Goal: Information Seeking & Learning: Learn about a topic

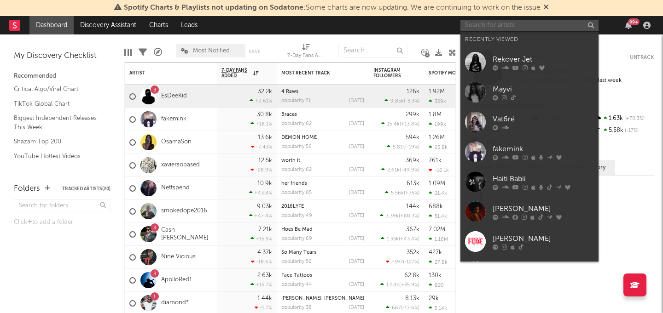
click at [509, 28] on input "text" at bounding box center [529, 26] width 138 height 12
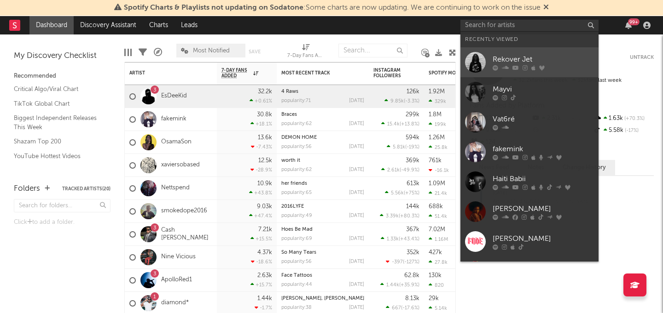
click at [507, 54] on div "Rekover Jet" at bounding box center [543, 59] width 101 height 11
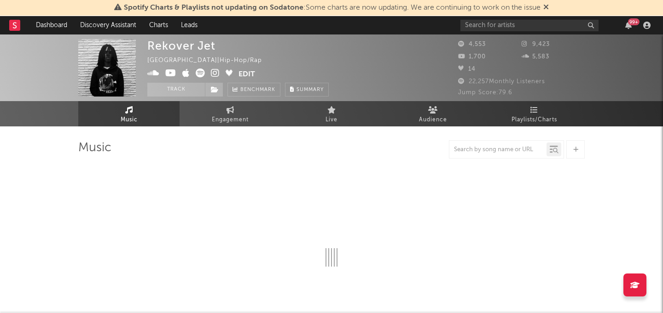
select select "1w"
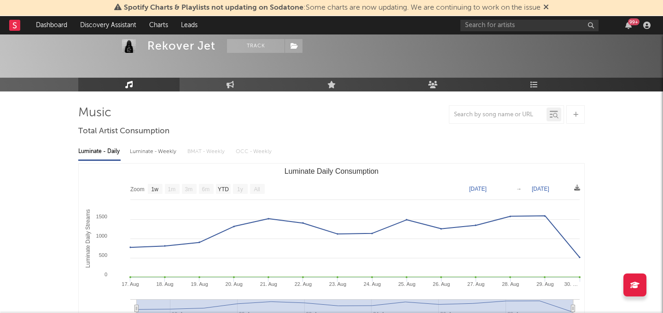
scroll to position [29, 0]
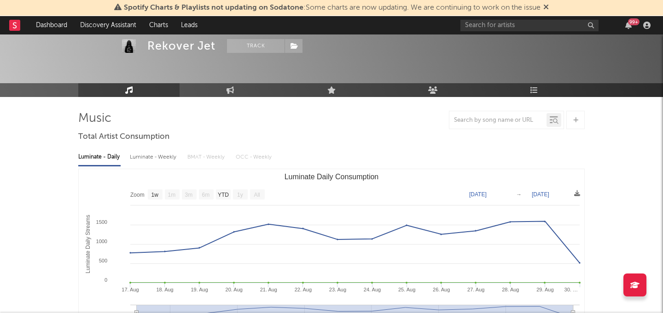
click at [156, 156] on div "Luminate - Weekly" at bounding box center [154, 158] width 48 height 16
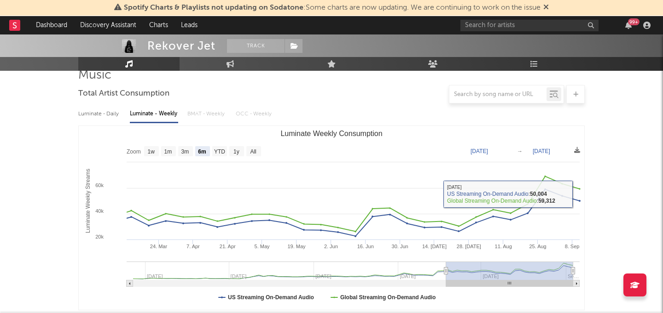
scroll to position [78, 0]
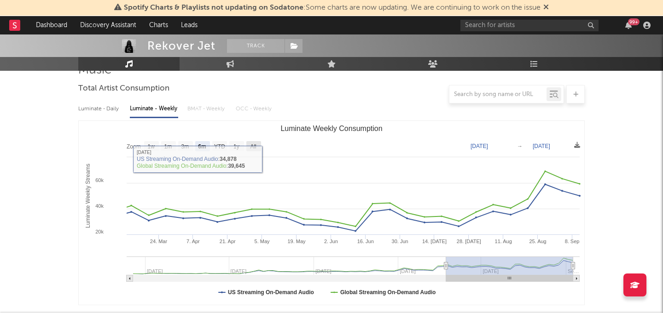
click at [254, 142] on rect "Luminate Weekly Consumption" at bounding box center [253, 146] width 15 height 10
select select "All"
type input "[DATE]"
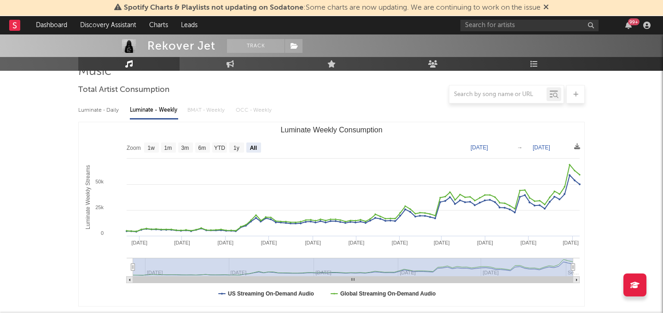
scroll to position [0, 0]
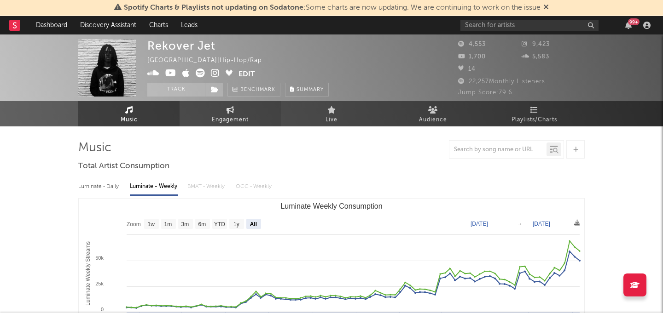
click at [258, 115] on link "Engagement" at bounding box center [230, 113] width 101 height 25
select select "1w"
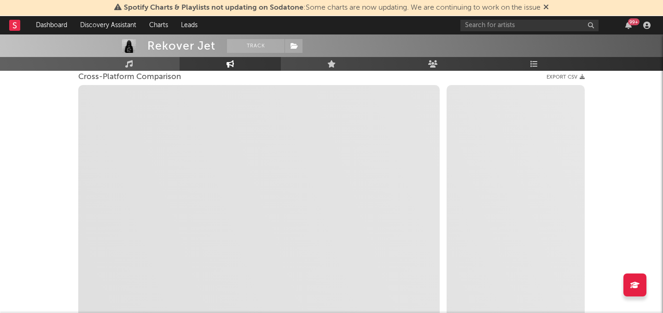
scroll to position [132, 0]
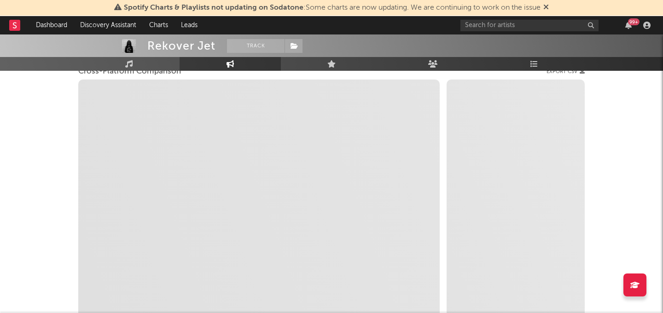
select select "1m"
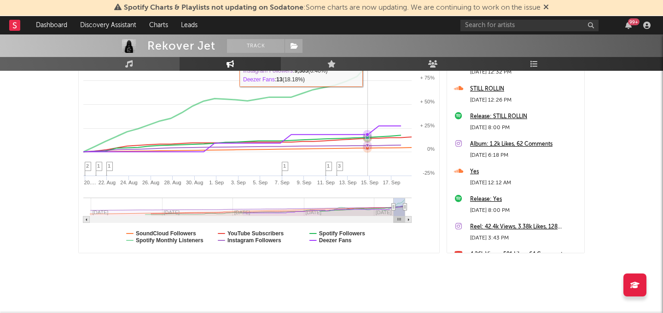
scroll to position [204, 0]
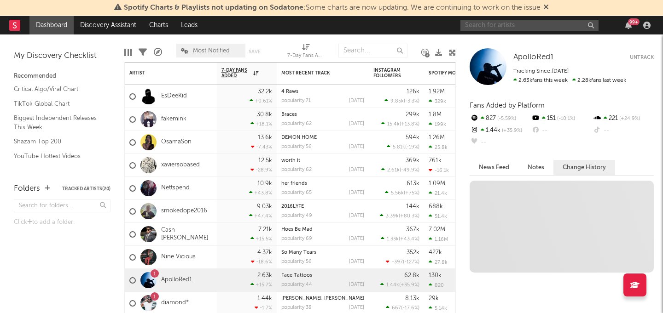
click at [502, 22] on input "text" at bounding box center [529, 26] width 138 height 12
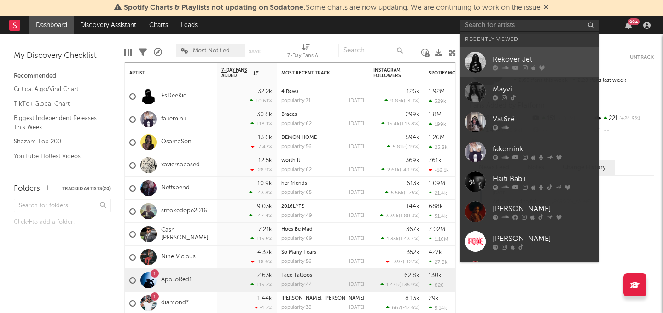
click at [513, 56] on div "Rekover Jet" at bounding box center [543, 59] width 101 height 11
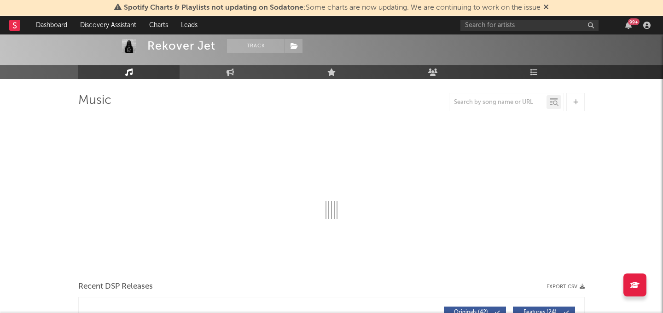
select select "1w"
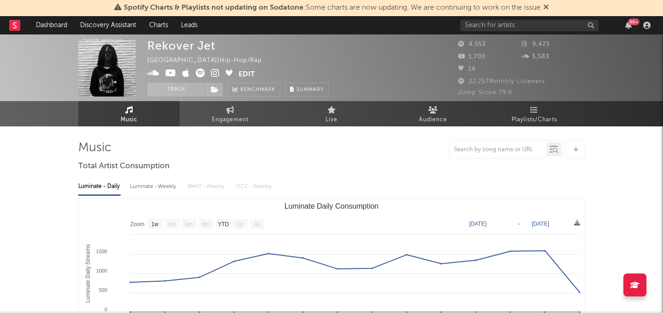
click at [153, 190] on div "Luminate - Weekly" at bounding box center [154, 187] width 48 height 16
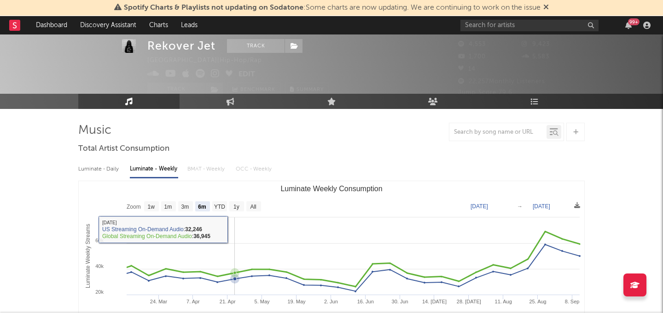
scroll to position [24, 0]
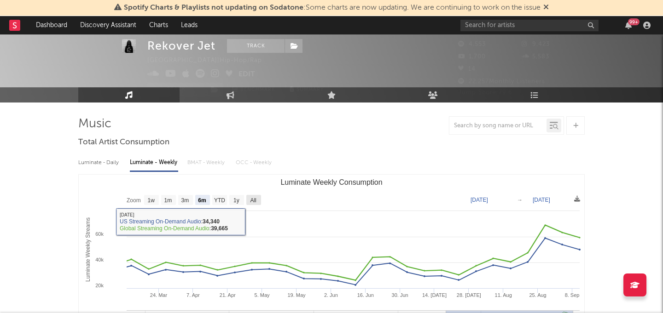
click at [254, 203] on rect "Luminate Weekly Consumption" at bounding box center [253, 200] width 15 height 10
select select "All"
type input "[DATE]"
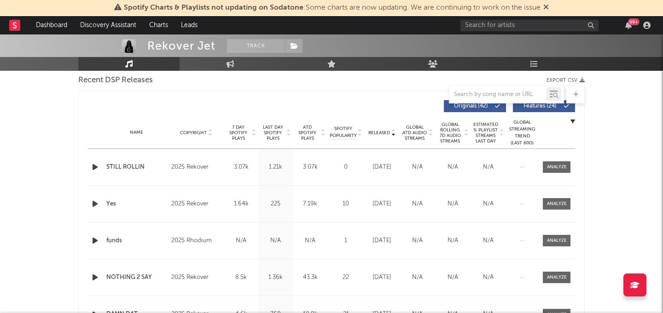
scroll to position [314, 0]
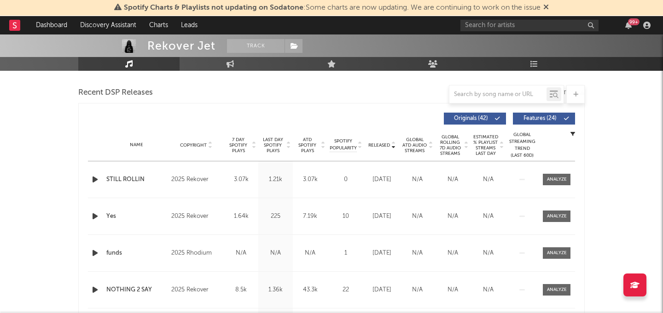
click at [245, 149] on span "7 Day Spotify Plays" at bounding box center [238, 145] width 24 height 17
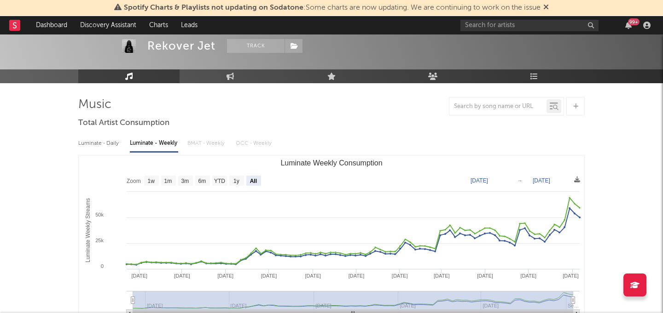
scroll to position [36, 0]
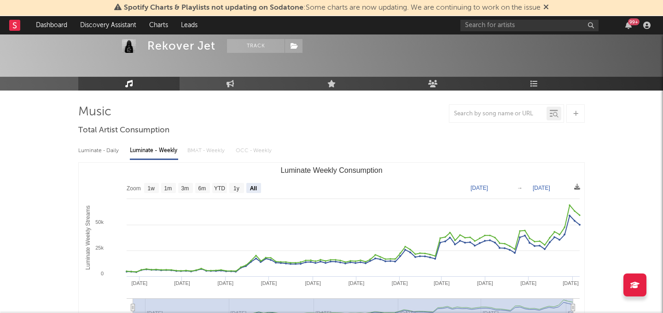
click at [104, 147] on div "Luminate - Daily" at bounding box center [99, 151] width 42 height 16
select select "1w"
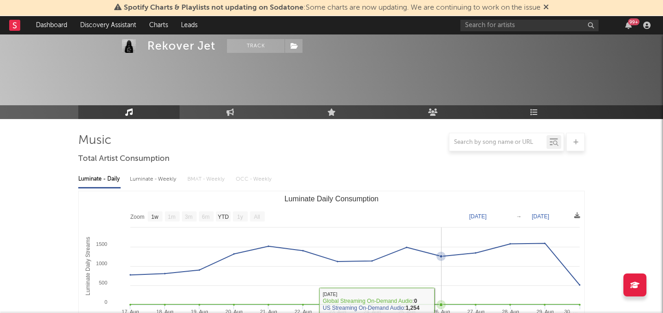
scroll to position [0, 0]
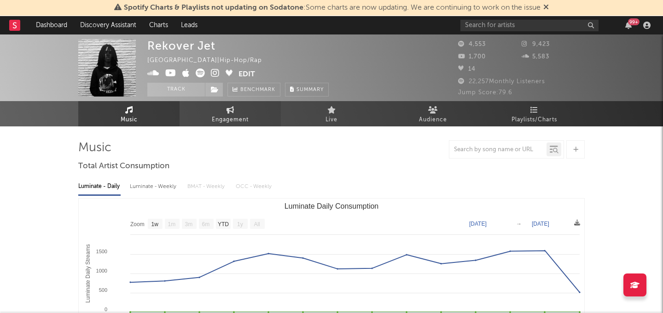
click at [238, 113] on link "Engagement" at bounding box center [230, 113] width 101 height 25
select select "1w"
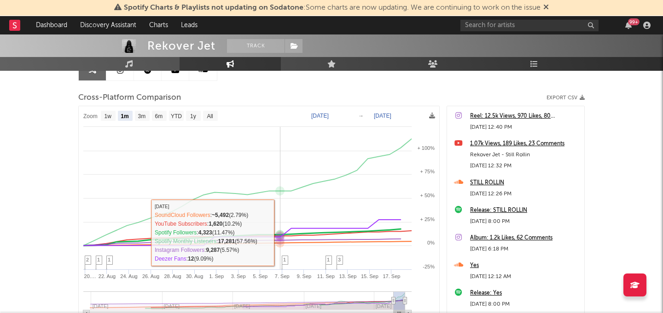
scroll to position [68, 0]
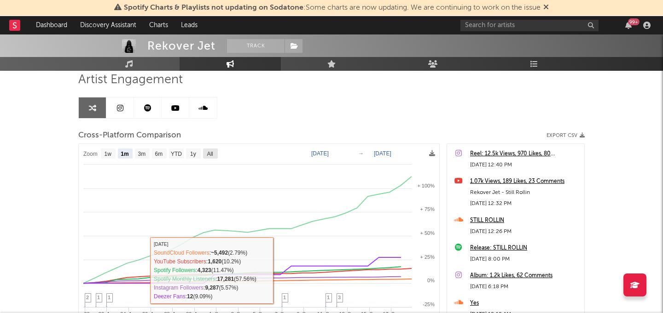
click at [204, 151] on rect at bounding box center [210, 154] width 15 height 10
select select "All"
type input "2023-06-27"
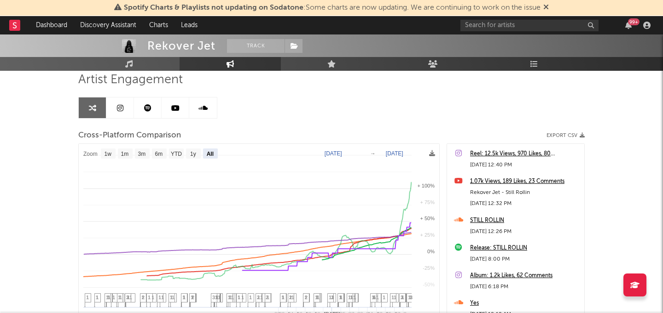
select select "All"
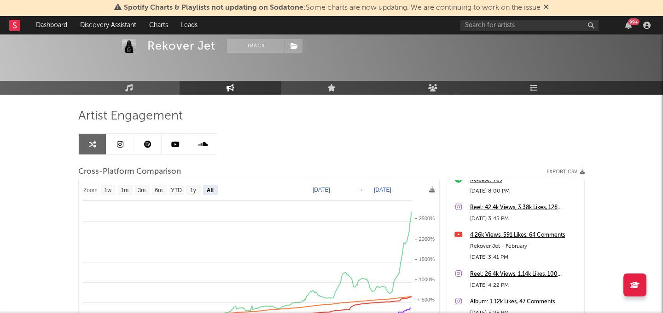
scroll to position [0, 0]
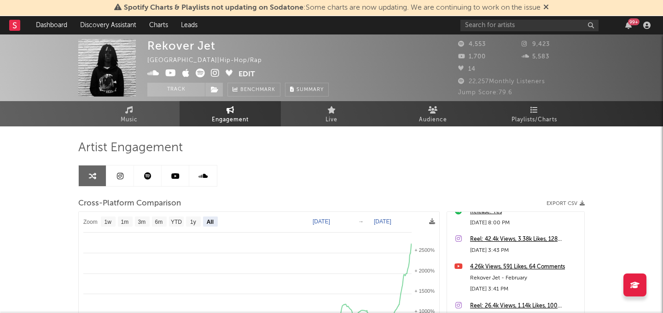
click at [118, 181] on link at bounding box center [120, 176] width 28 height 21
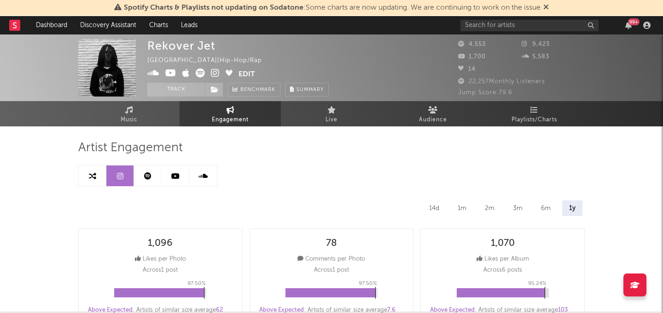
select select "6m"
click at [145, 174] on icon at bounding box center [147, 176] width 7 height 7
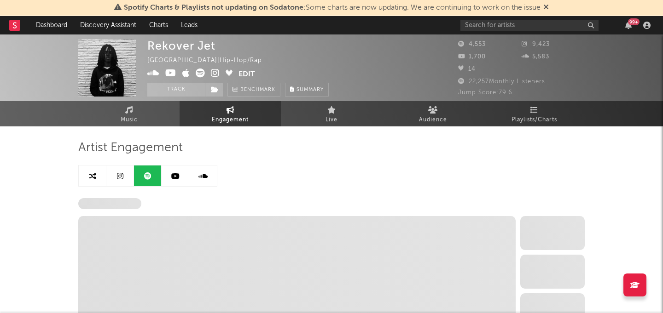
select select "6m"
select select "1w"
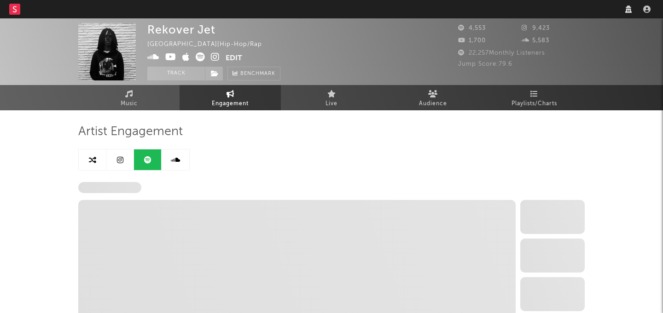
select select "6m"
select select "1w"
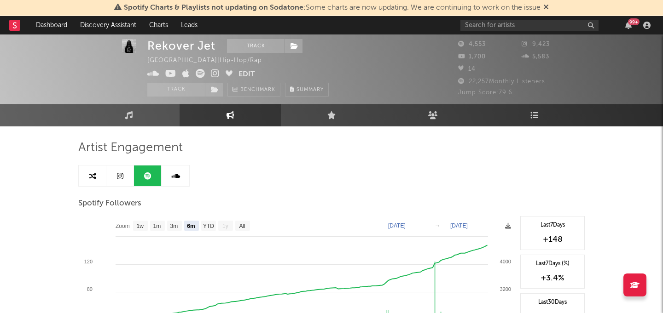
scroll to position [51, 0]
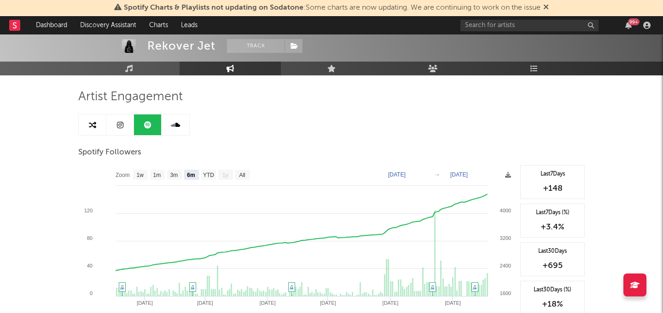
click at [285, 104] on div "Artist Engagement" at bounding box center [331, 97] width 506 height 16
click at [140, 66] on link "Music" at bounding box center [128, 69] width 101 height 14
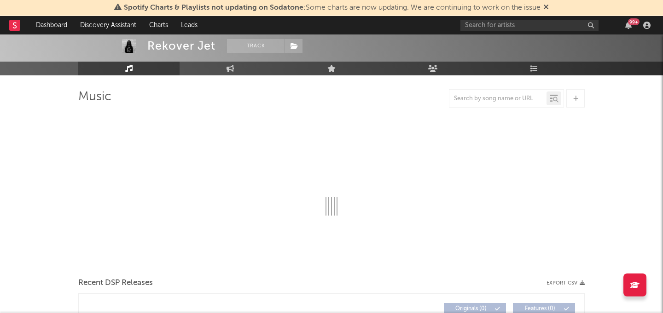
select select "1w"
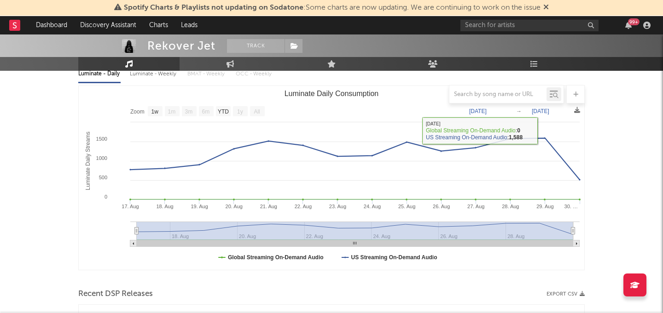
scroll to position [34, 0]
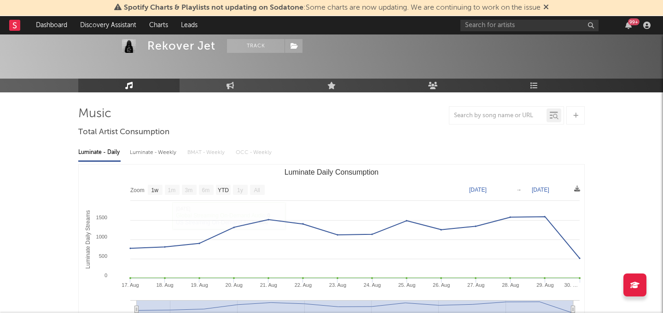
click at [164, 155] on div "Luminate - Weekly" at bounding box center [154, 153] width 48 height 16
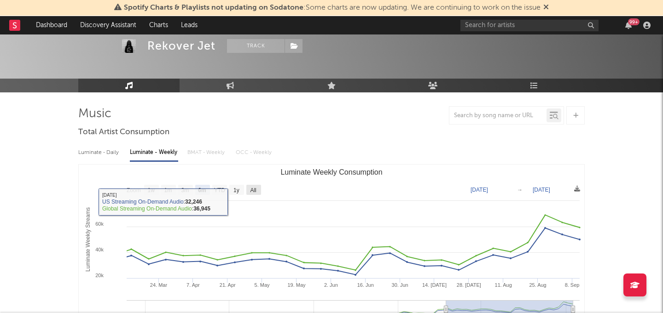
click at [256, 191] on text "All" at bounding box center [253, 190] width 6 height 6
select select "All"
type input "[DATE]"
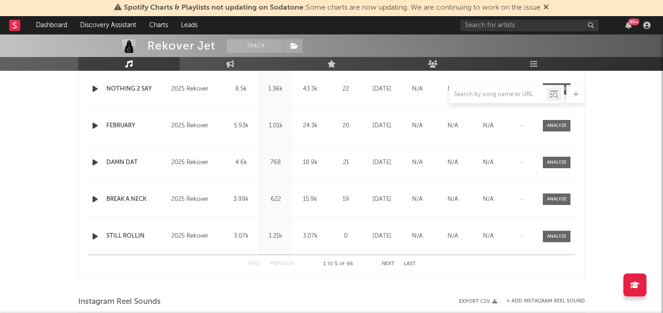
scroll to position [418, 0]
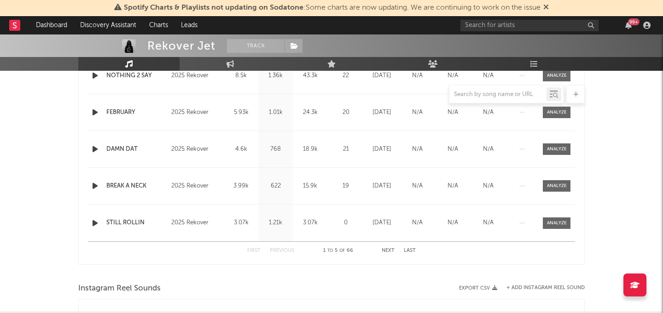
click at [390, 256] on div "First Previous 1 to 5 of 66 Next Last" at bounding box center [331, 251] width 168 height 18
click at [390, 247] on div "First Previous 1 to 5 of 66 Next Last" at bounding box center [331, 251] width 168 height 18
click at [389, 250] on button "Next" at bounding box center [388, 251] width 13 height 5
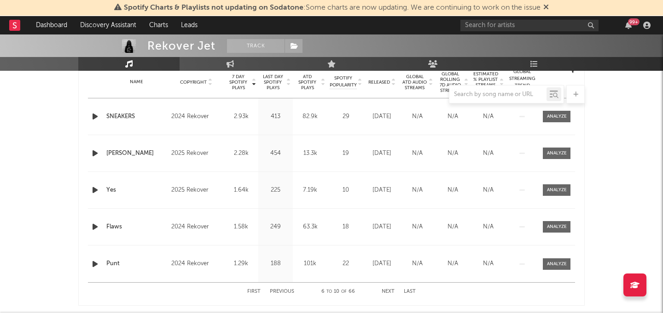
scroll to position [393, 0]
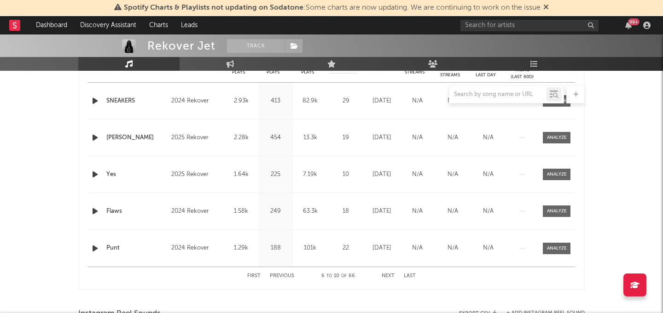
click at [255, 275] on button "First" at bounding box center [253, 276] width 13 height 5
click at [391, 275] on button "Next" at bounding box center [388, 276] width 13 height 5
click at [385, 275] on button "Next" at bounding box center [388, 276] width 13 height 5
click at [279, 278] on button "Previous" at bounding box center [282, 276] width 24 height 5
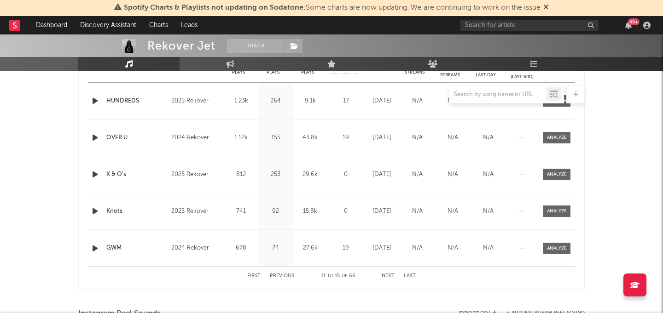
click at [279, 278] on button "Previous" at bounding box center [282, 276] width 24 height 5
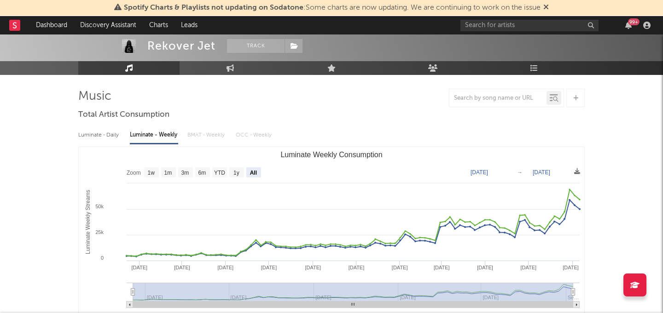
scroll to position [0, 0]
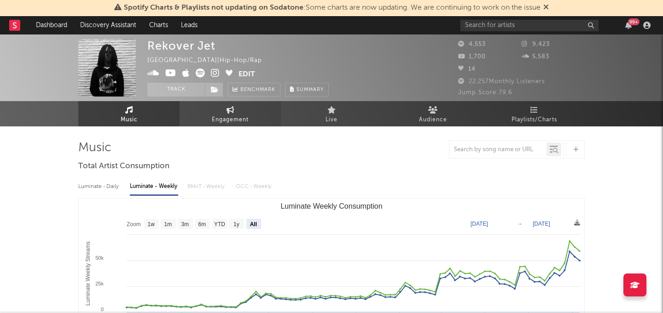
click at [239, 121] on span "Engagement" at bounding box center [230, 120] width 37 height 11
select select "1w"
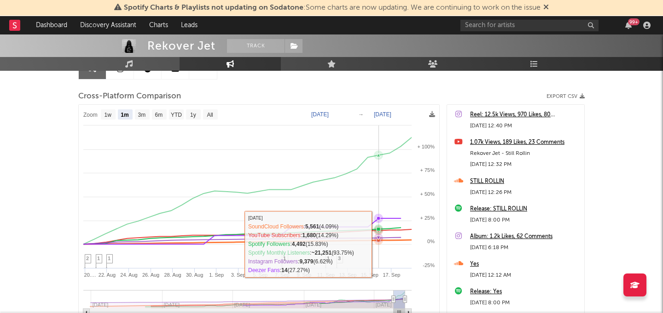
scroll to position [104, 0]
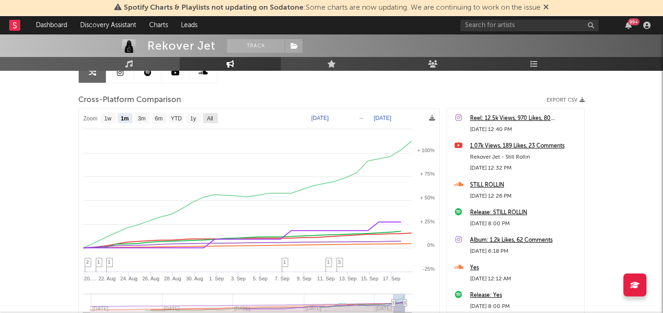
click at [203, 116] on rect at bounding box center [210, 118] width 15 height 10
select select "All"
type input "2023-06-27"
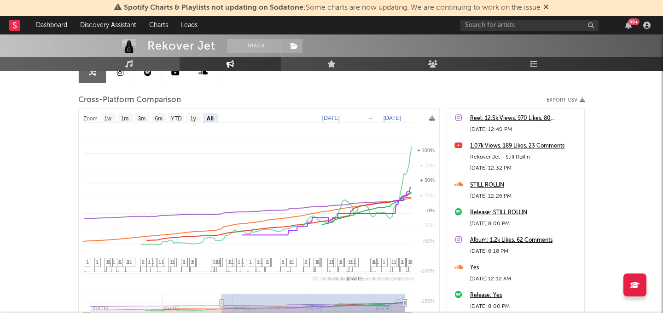
select select "All"
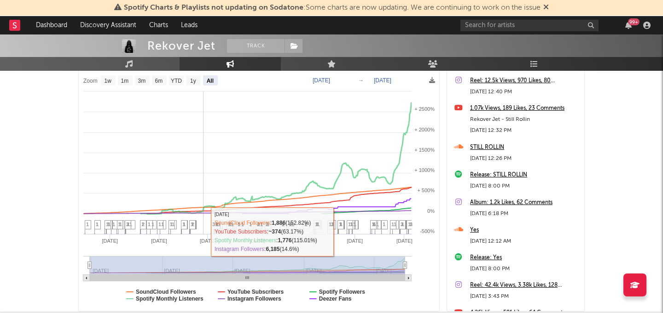
scroll to position [73, 0]
